Goal: Task Accomplishment & Management: Use online tool/utility

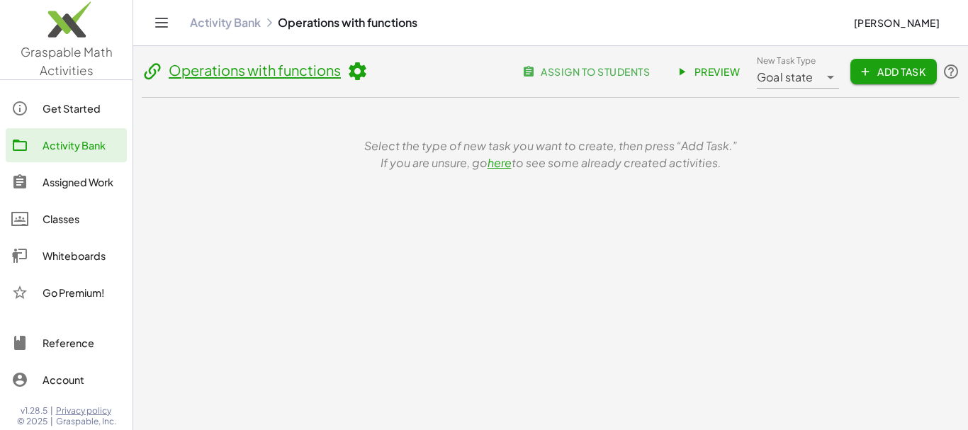
click at [888, 72] on span "Add Task" at bounding box center [893, 71] width 64 height 13
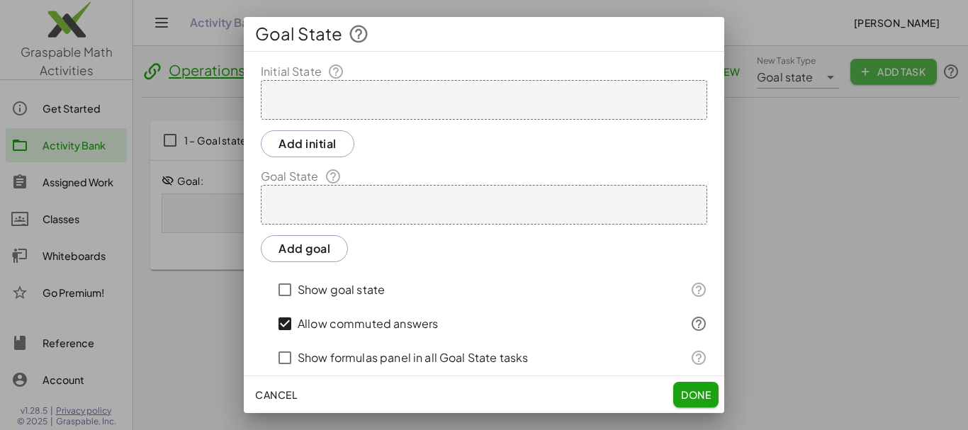
click at [318, 141] on button "Add initial" at bounding box center [308, 143] width 94 height 27
click at [282, 400] on div at bounding box center [484, 215] width 968 height 430
click at [0, 0] on div "x y ⬚ 2 ⬚ n 7 8 9 + – ( ) √ 4 5 6 × ÷ , ⬚ < > 1 2 3 f(x) abc αβγ | a | 0 . =" at bounding box center [0, 0] width 0 height 0
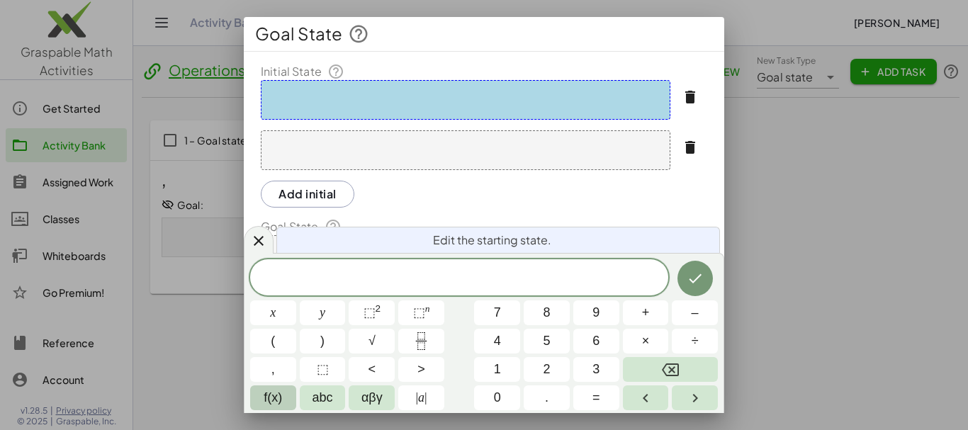
click at [261, 386] on button "f(x)" at bounding box center [273, 397] width 46 height 25
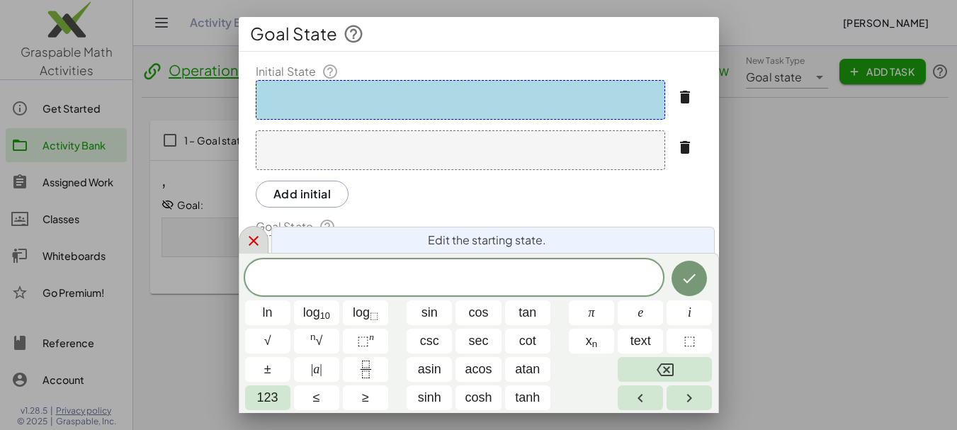
click at [253, 246] on icon at bounding box center [253, 240] width 17 height 17
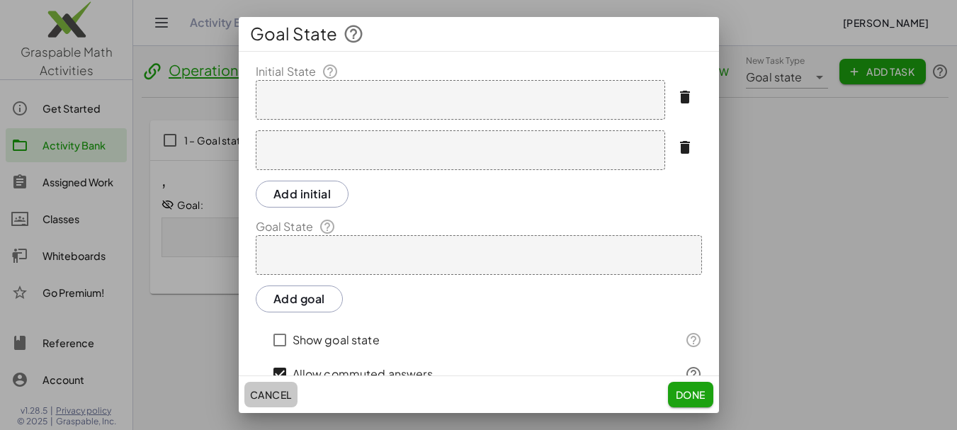
click at [271, 392] on span "Cancel" at bounding box center [271, 394] width 42 height 13
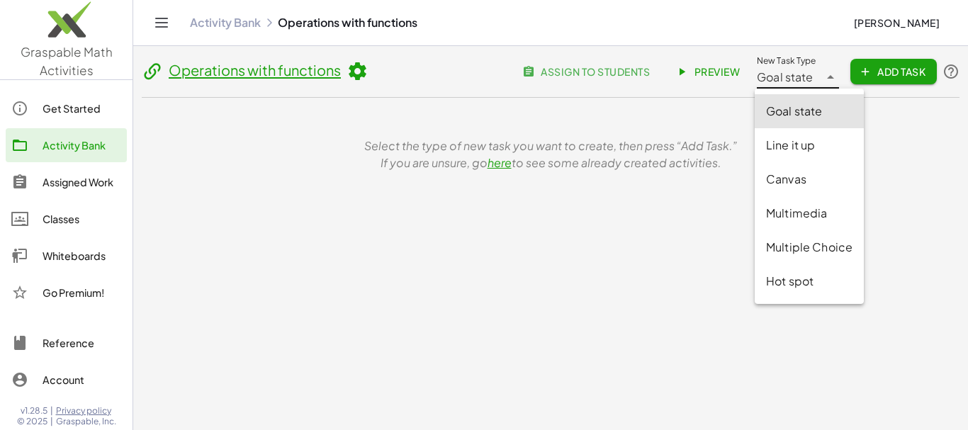
click at [828, 79] on icon at bounding box center [830, 77] width 17 height 17
click at [824, 107] on div "Select the type of new task you want to create, then press “Add Task.” If you a…" at bounding box center [550, 154] width 817 height 113
click at [798, 114] on div "Select the type of new task you want to create, then press “Add Task.” If you a…" at bounding box center [550, 154] width 817 height 113
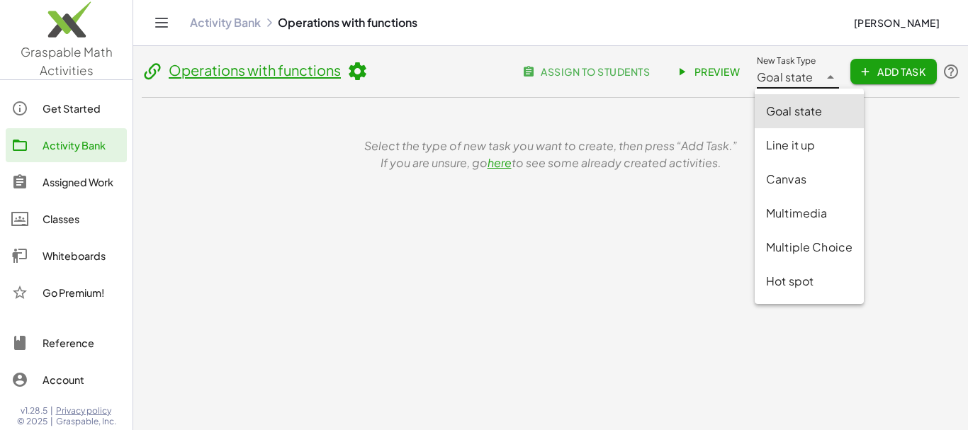
click at [798, 114] on div "Select the type of new task you want to create, then press “Add Task.” If you a…" at bounding box center [550, 154] width 817 height 113
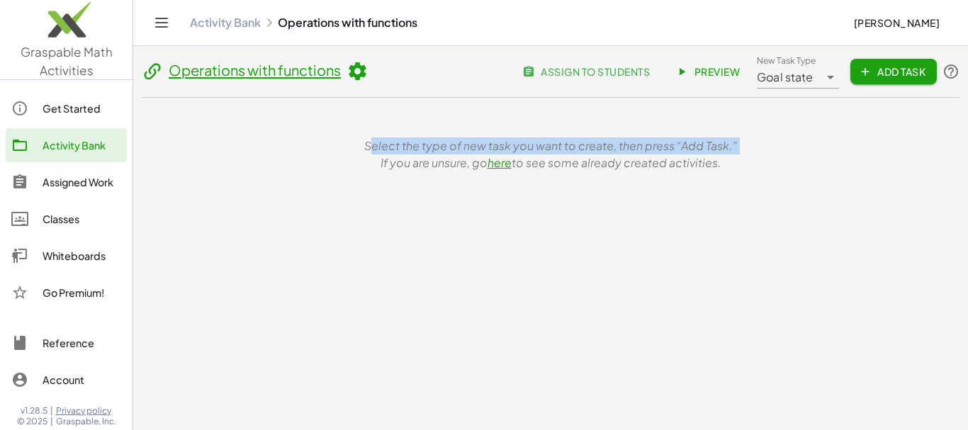
click at [521, 232] on div "Operations with functions assign to students Preview New Task Type Goal state *…" at bounding box center [550, 186] width 834 height 280
click at [870, 75] on span "Add Task" at bounding box center [893, 71] width 64 height 13
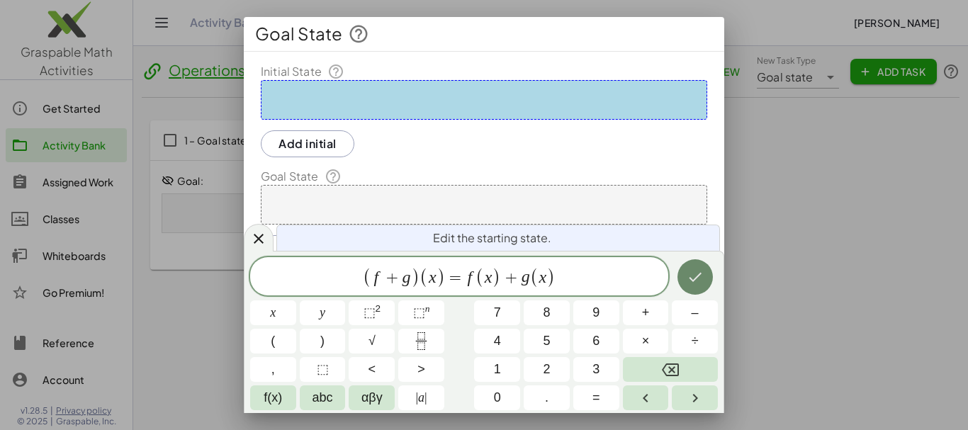
click at [697, 281] on icon "Done" at bounding box center [694, 276] width 17 height 17
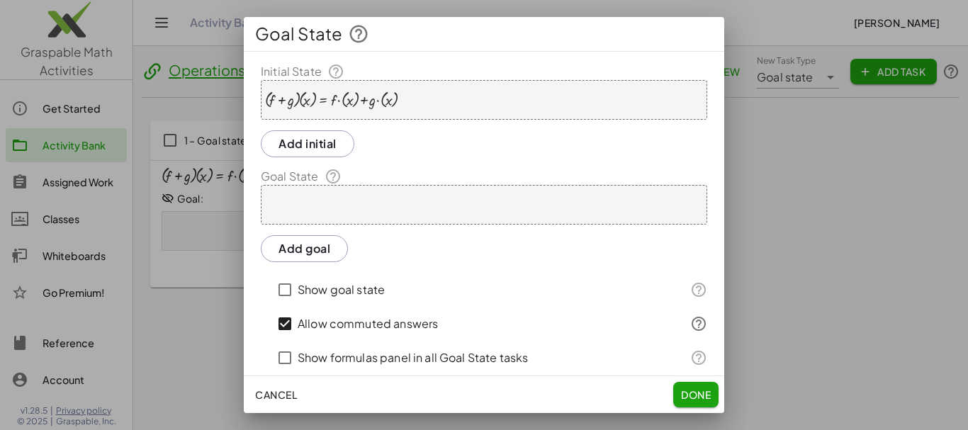
click at [392, 194] on div at bounding box center [484, 205] width 446 height 40
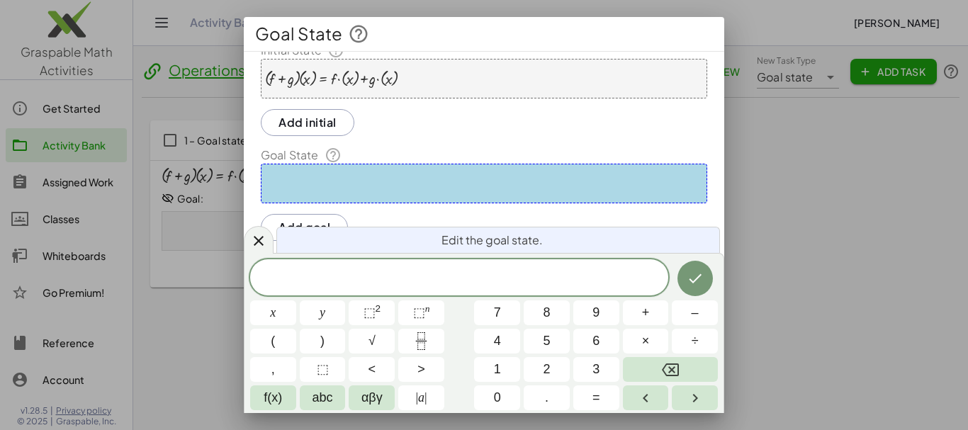
scroll to position [13, 0]
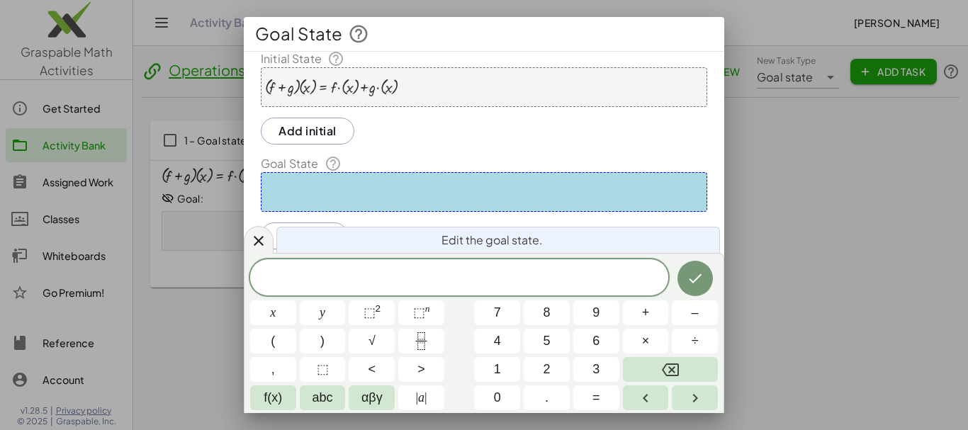
click at [346, 280] on span at bounding box center [459, 278] width 418 height 21
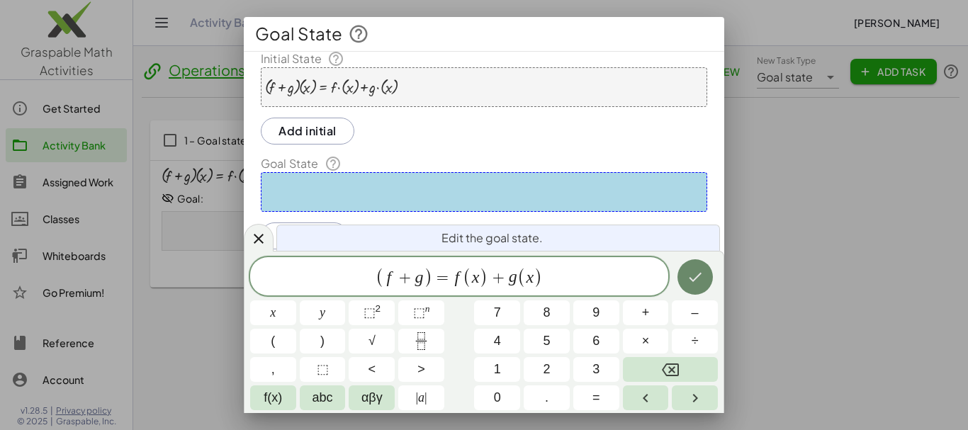
click at [694, 278] on icon "Done" at bounding box center [694, 276] width 17 height 17
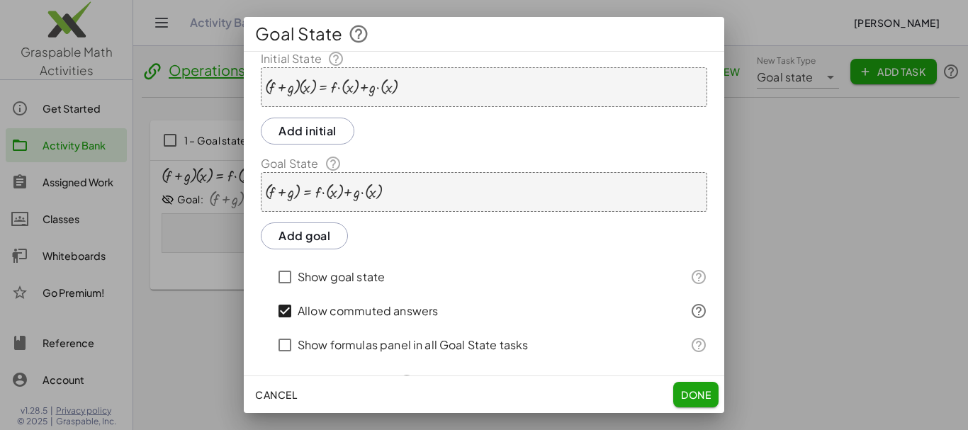
scroll to position [152, 0]
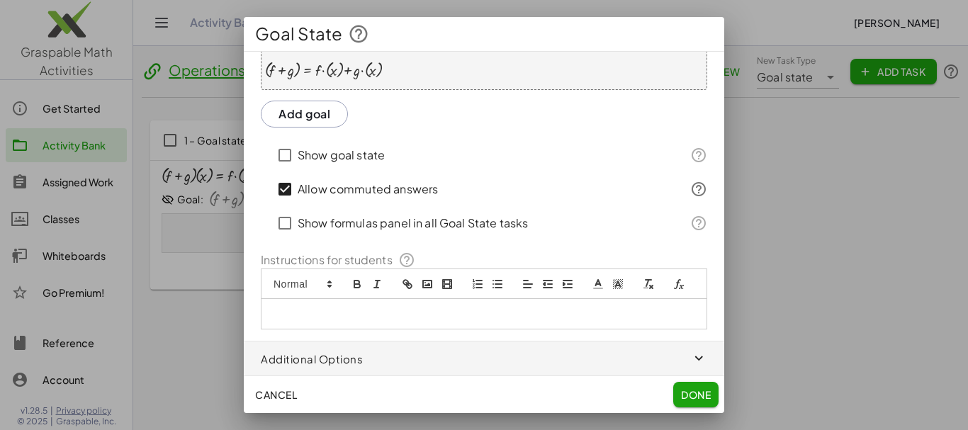
click at [322, 317] on p at bounding box center [484, 313] width 424 height 13
drag, startPoint x: 316, startPoint y: 312, endPoint x: 296, endPoint y: 313, distance: 19.8
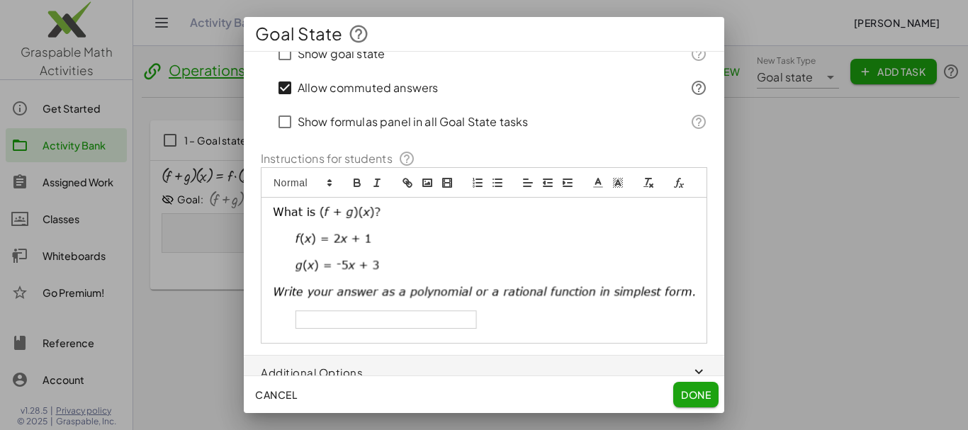
scroll to position [251, 0]
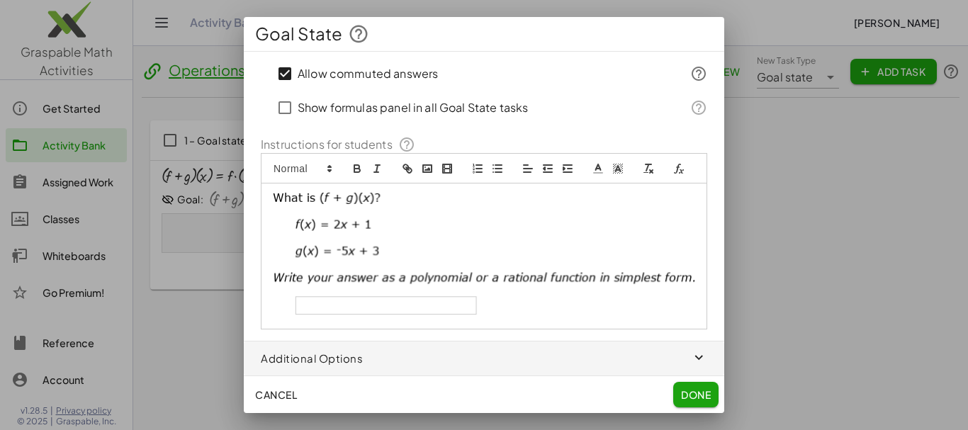
click at [551, 274] on img at bounding box center [484, 253] width 424 height 123
click at [349, 240] on img at bounding box center [484, 253] width 424 height 123
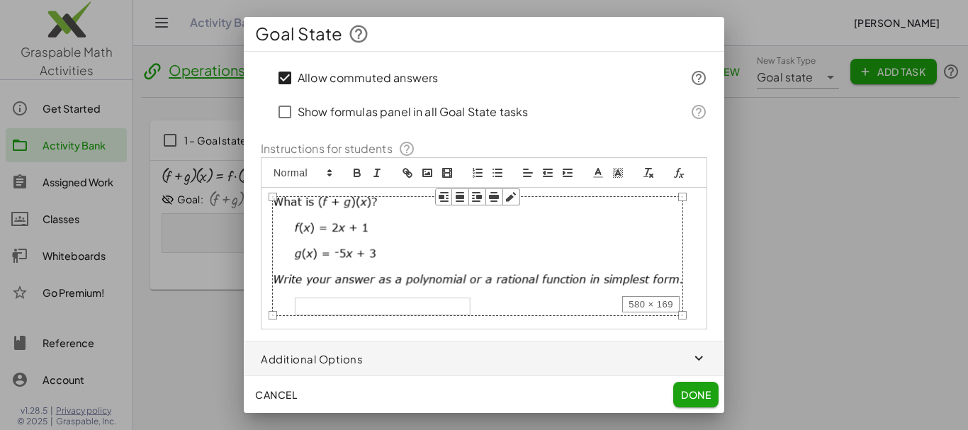
drag, startPoint x: 684, startPoint y: 330, endPoint x: 681, endPoint y: 300, distance: 29.8
click at [681, 300] on div "580 × 169" at bounding box center [484, 259] width 446 height 142
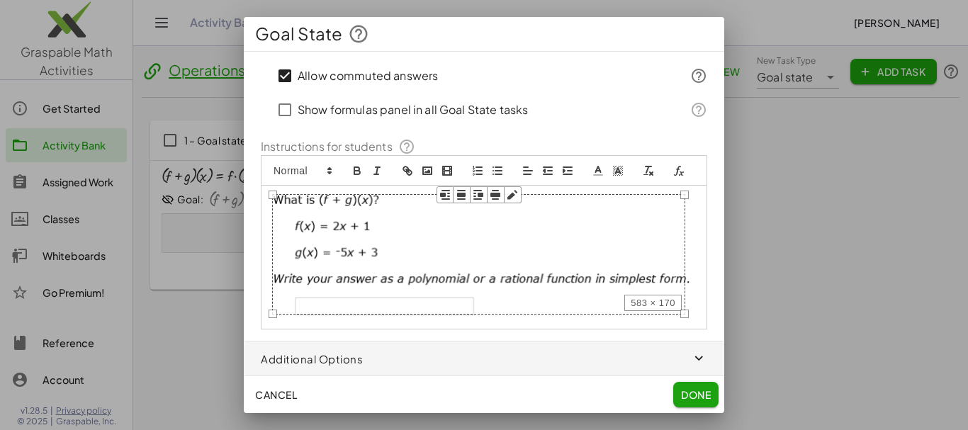
drag, startPoint x: 680, startPoint y: 326, endPoint x: 687, endPoint y: 327, distance: 7.2
click at [687, 318] on div at bounding box center [684, 314] width 9 height 9
